Goal: Transaction & Acquisition: Book appointment/travel/reservation

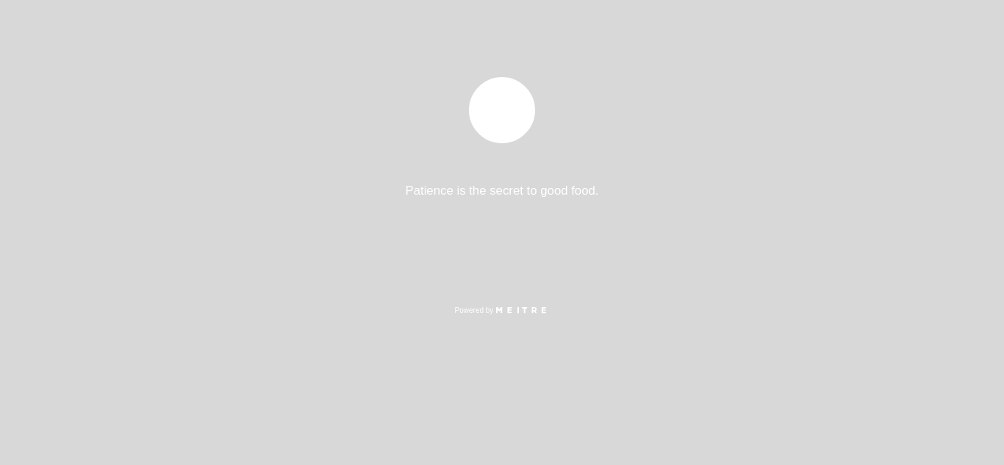
select select "es"
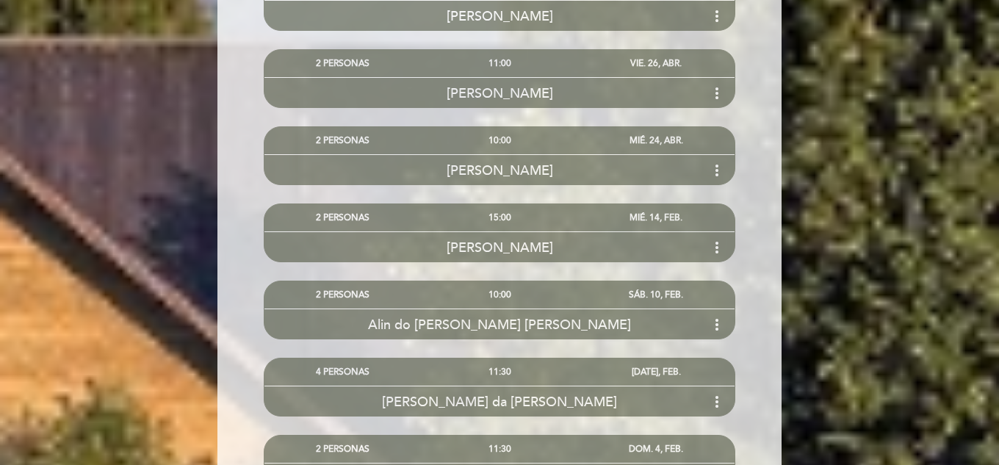
scroll to position [2937, 0]
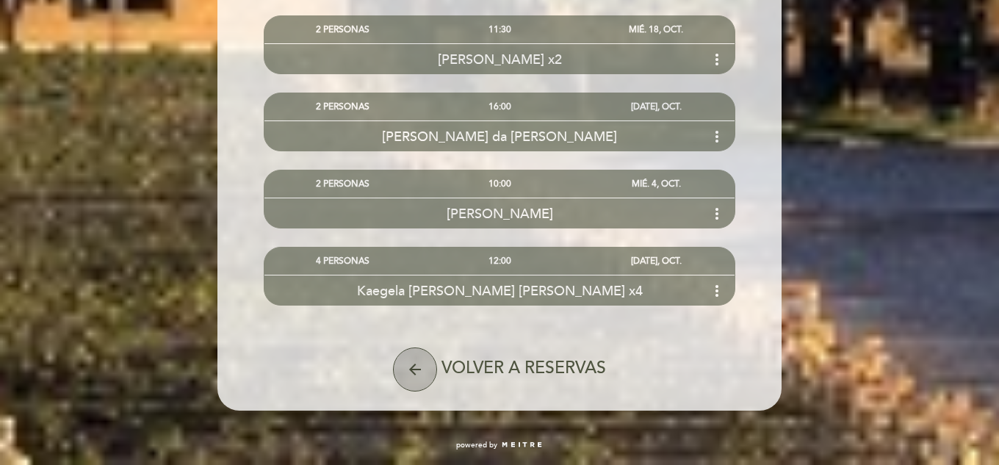
click at [409, 367] on icon "arrow_back" at bounding box center [415, 370] width 18 height 18
select select "es"
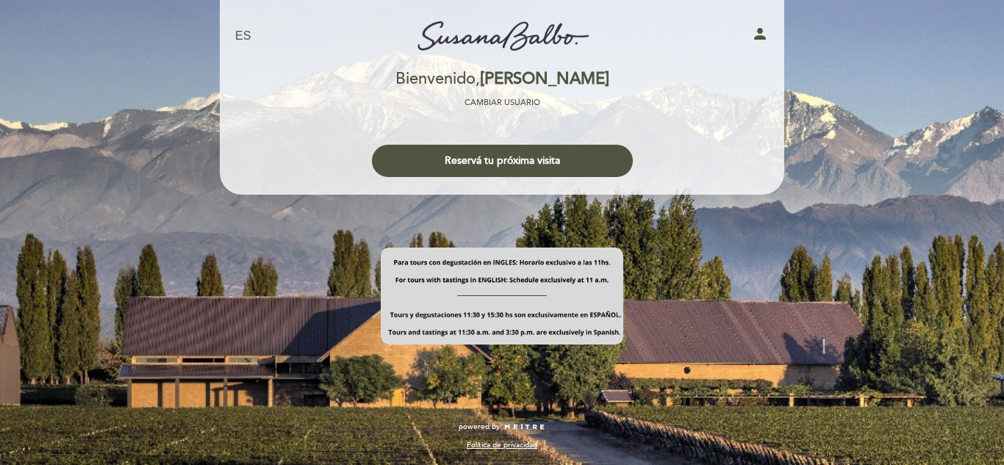
click at [482, 159] on button "Reservá tu próxima visita" at bounding box center [502, 161] width 261 height 32
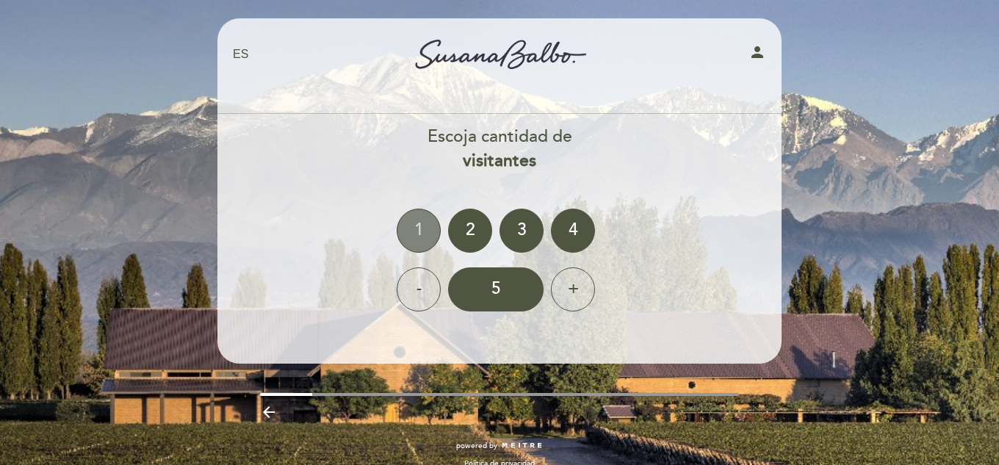
click at [416, 234] on div "1" at bounding box center [419, 231] width 44 height 44
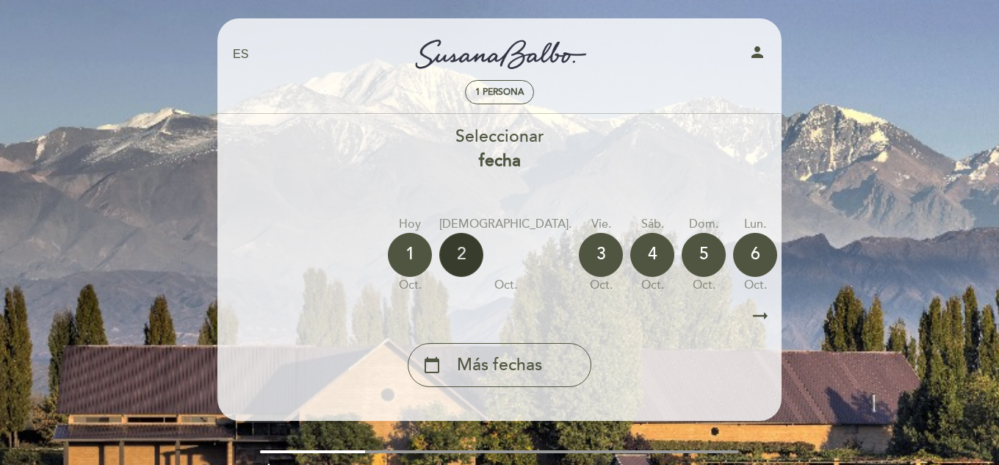
click at [468, 262] on div "2" at bounding box center [461, 255] width 44 height 44
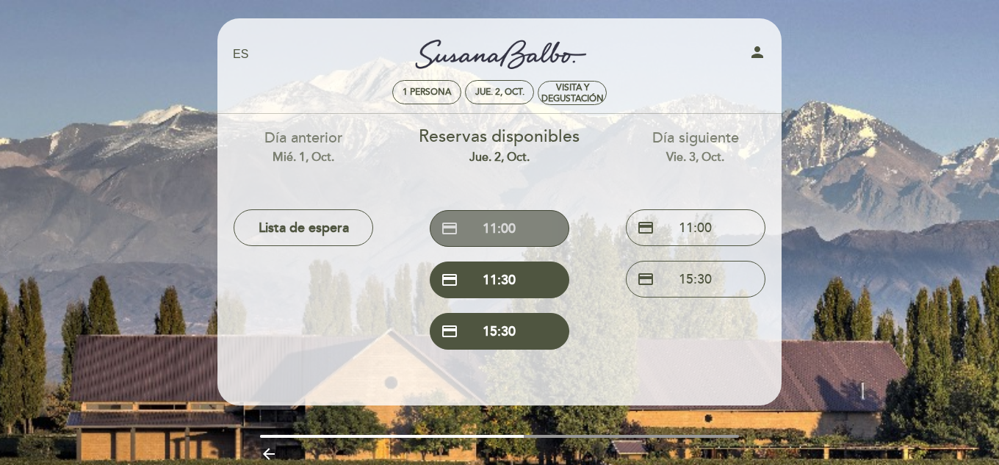
click at [497, 230] on button "credit_card 11:00" at bounding box center [500, 228] width 140 height 37
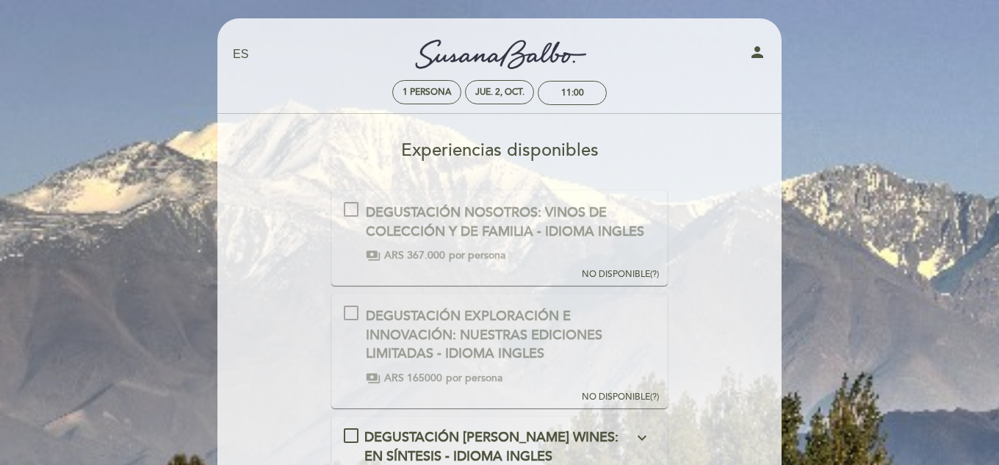
click at [355, 428] on div "DEGUSTACIÓN SUSANA BALBO WINES: EN SÍNTESIS - IDIOMA INGLES \a\9\9\9\9\9\9\a\9\…" at bounding box center [351, 435] width 15 height 15
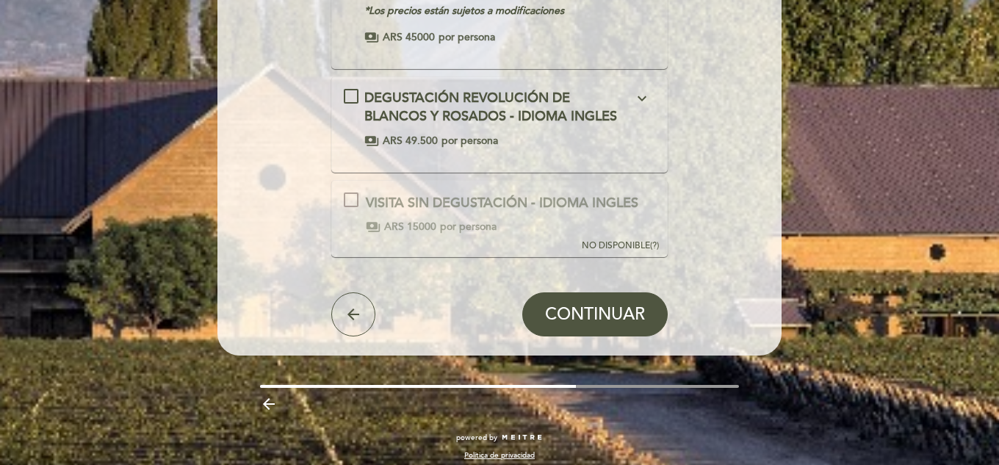
scroll to position [636, 0]
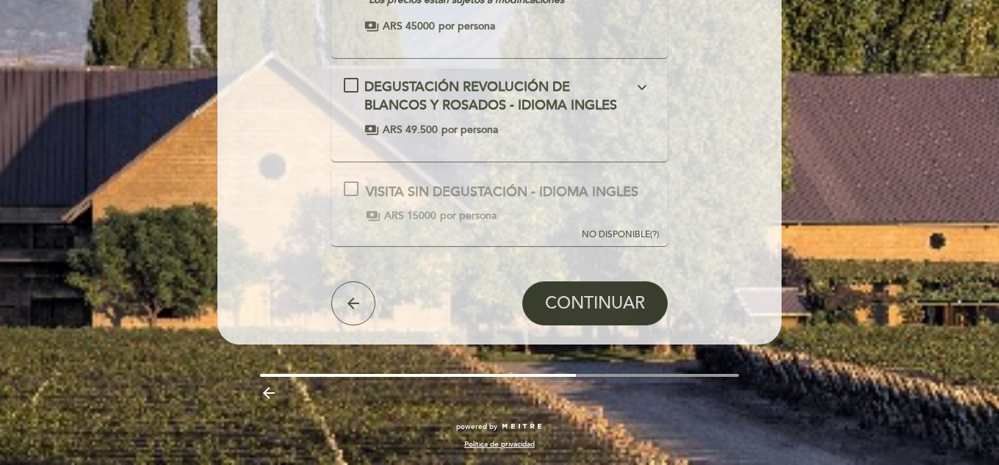
click at [600, 303] on span "CONTINUAR" at bounding box center [595, 304] width 100 height 21
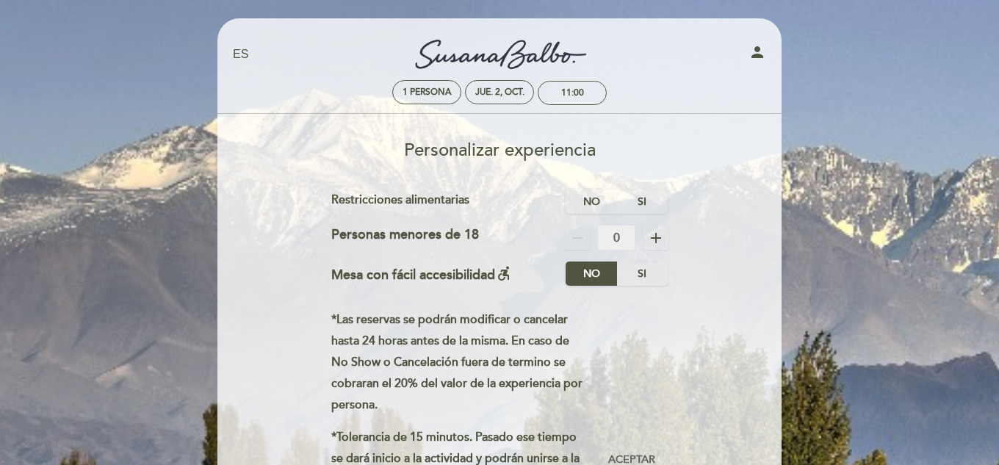
scroll to position [73, 0]
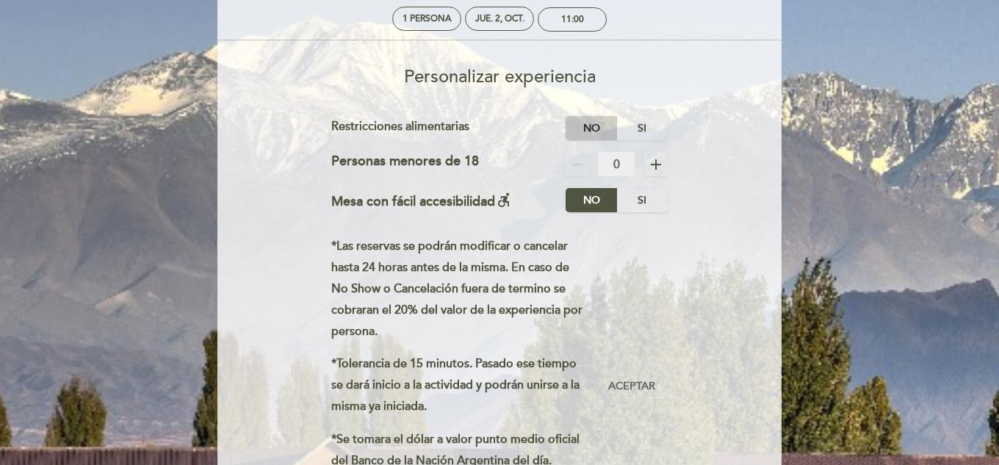
click at [603, 132] on label "No" at bounding box center [591, 128] width 51 height 24
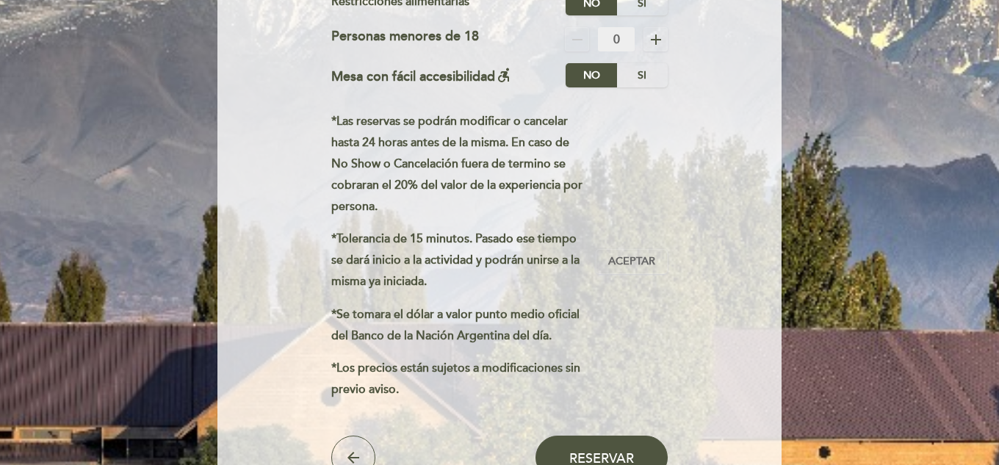
scroll to position [294, 0]
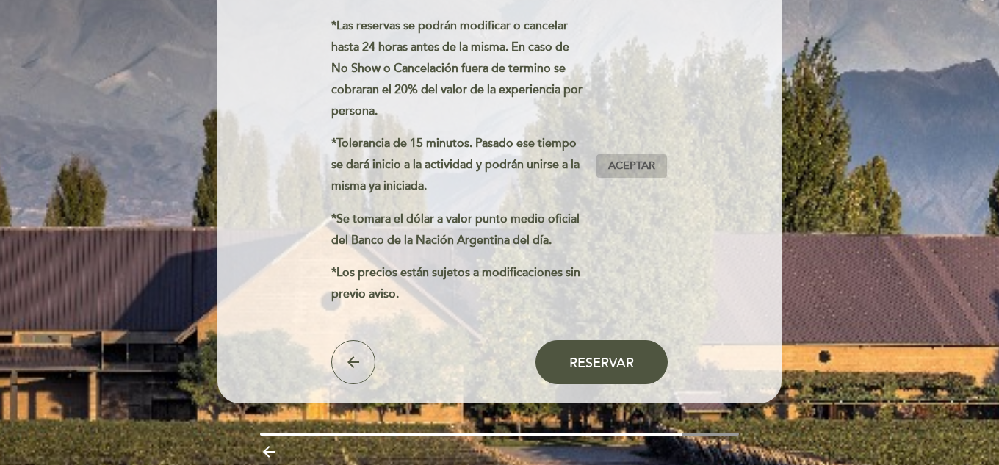
click at [620, 155] on button "Aceptar Aceptado" at bounding box center [632, 166] width 72 height 25
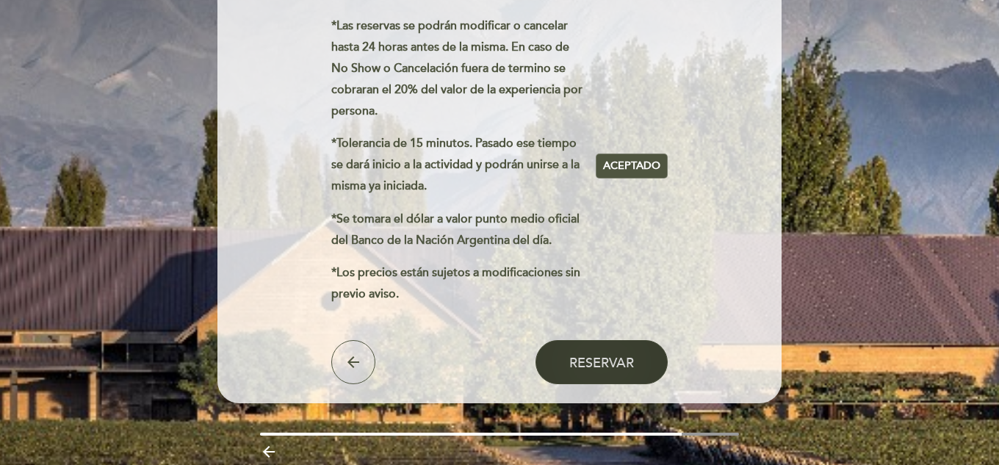
click at [568, 341] on button "Reservar" at bounding box center [602, 362] width 132 height 44
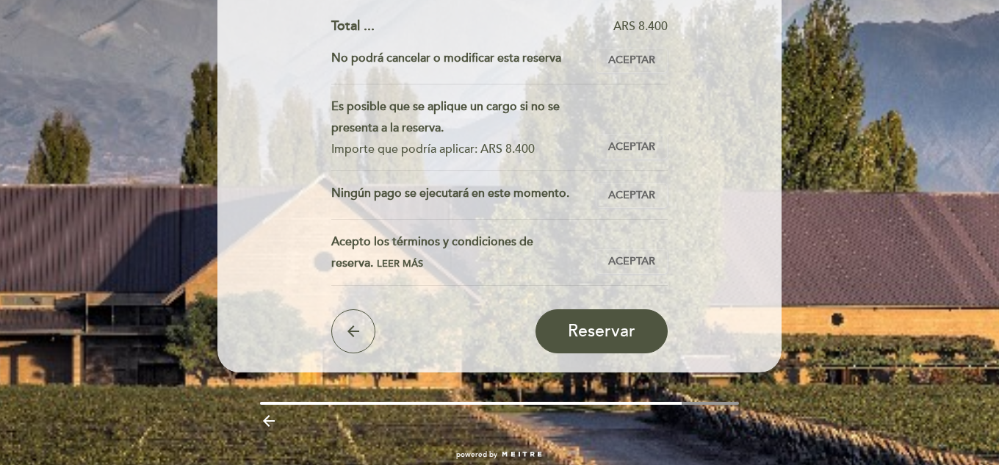
scroll to position [367, 0]
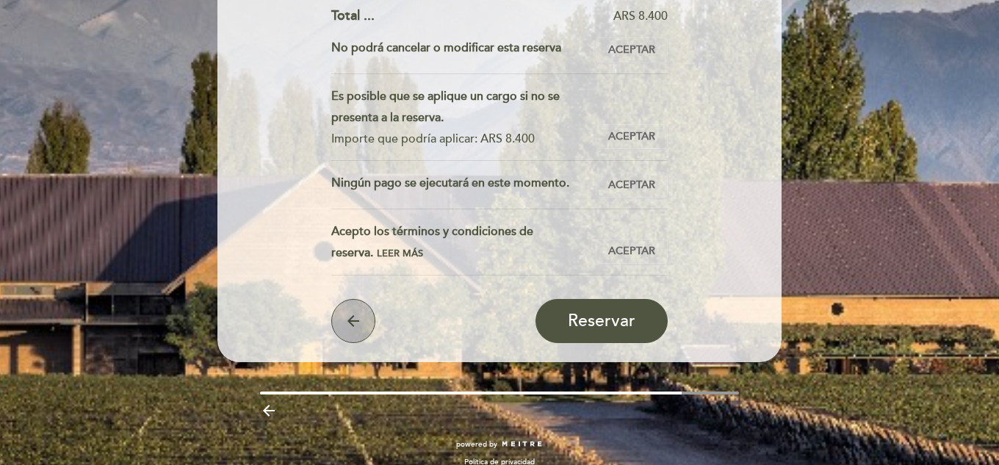
click at [345, 312] on button "arrow_back" at bounding box center [353, 321] width 44 height 44
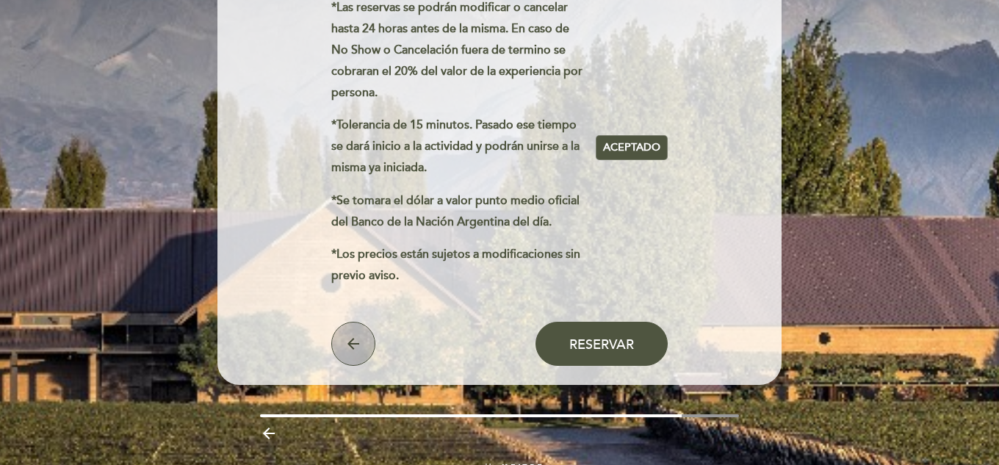
click at [361, 341] on icon "arrow_back" at bounding box center [354, 344] width 18 height 18
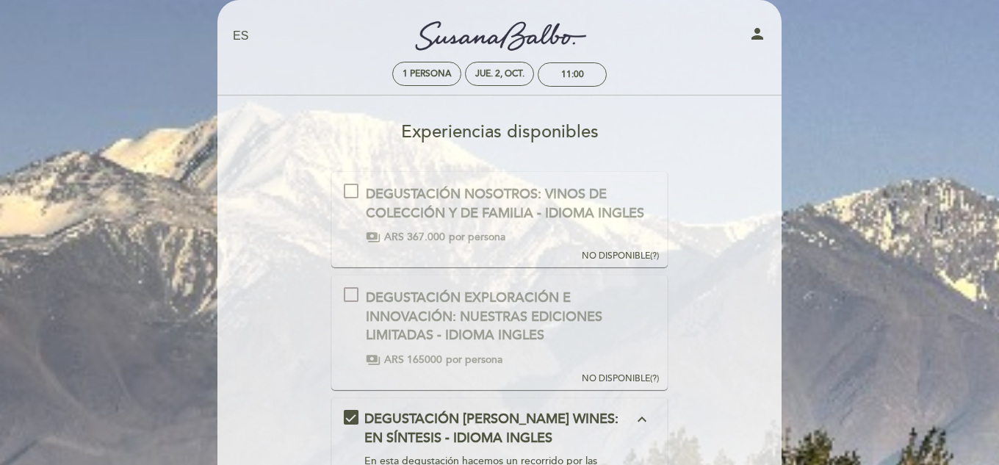
scroll to position [0, 0]
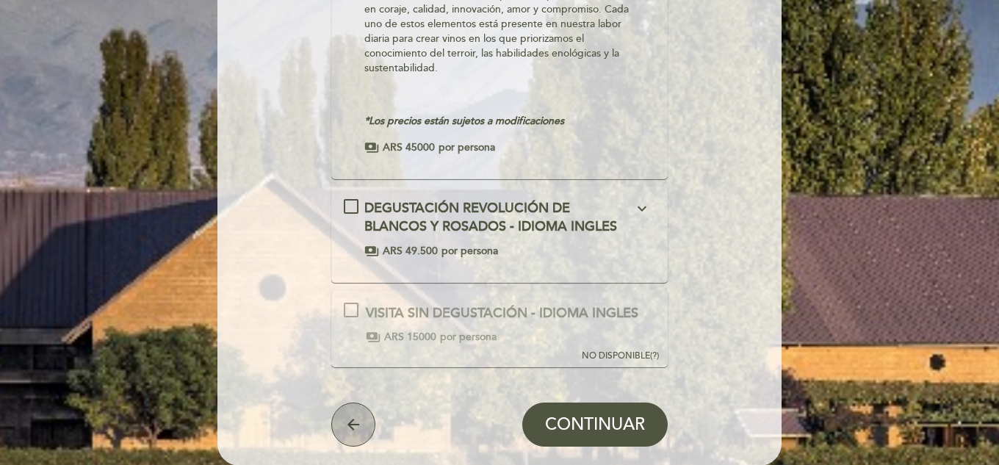
click at [356, 420] on icon "arrow_back" at bounding box center [354, 425] width 18 height 18
